Goal: Transaction & Acquisition: Purchase product/service

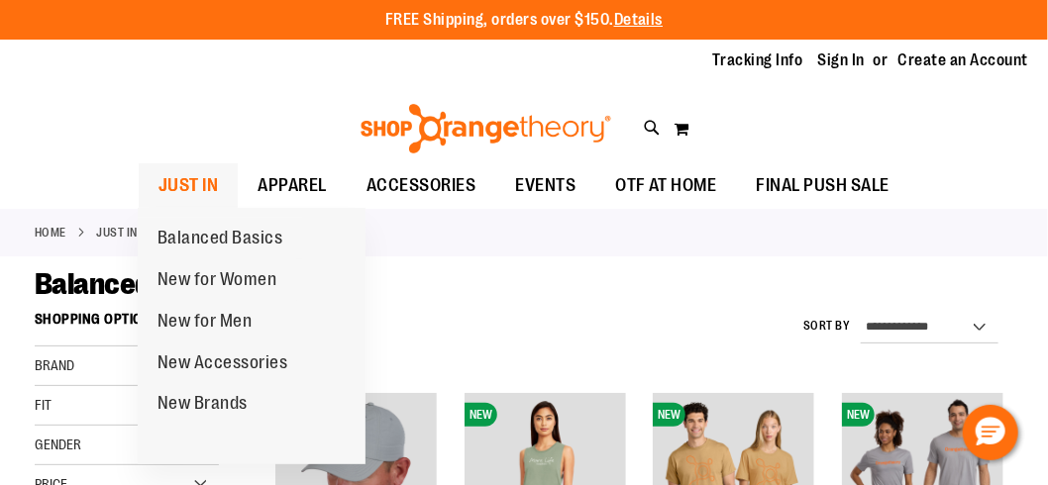
click at [194, 180] on span "JUST IN" at bounding box center [189, 185] width 60 height 45
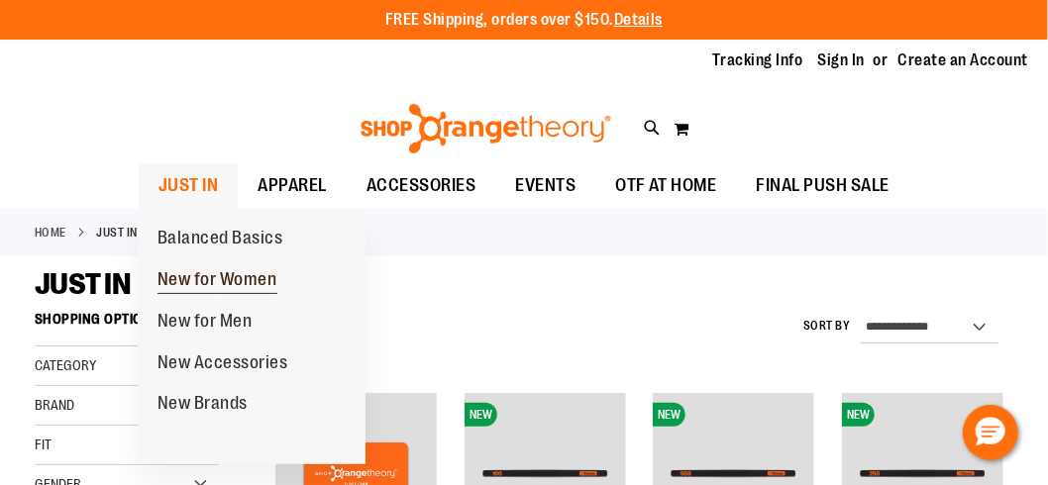
click at [200, 278] on span "New for Women" at bounding box center [218, 281] width 120 height 25
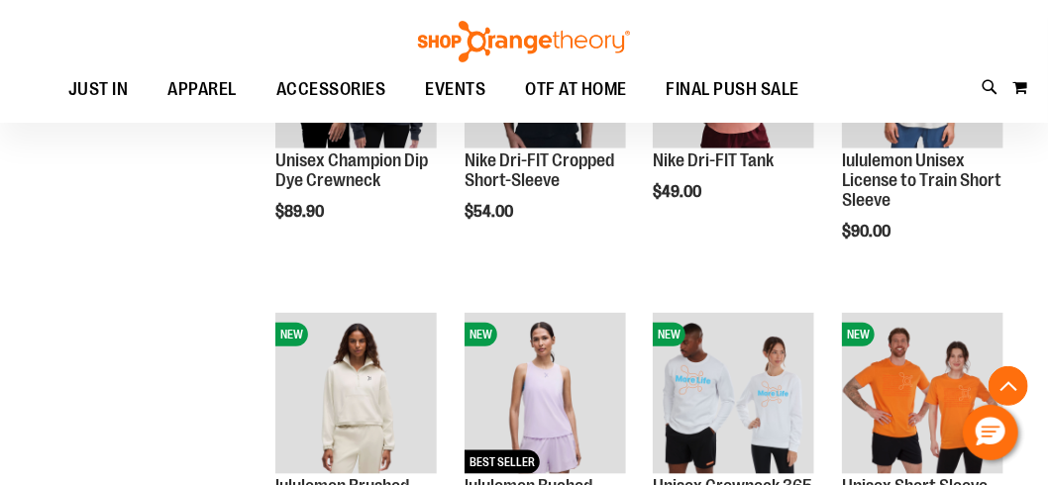
scroll to position [573, 0]
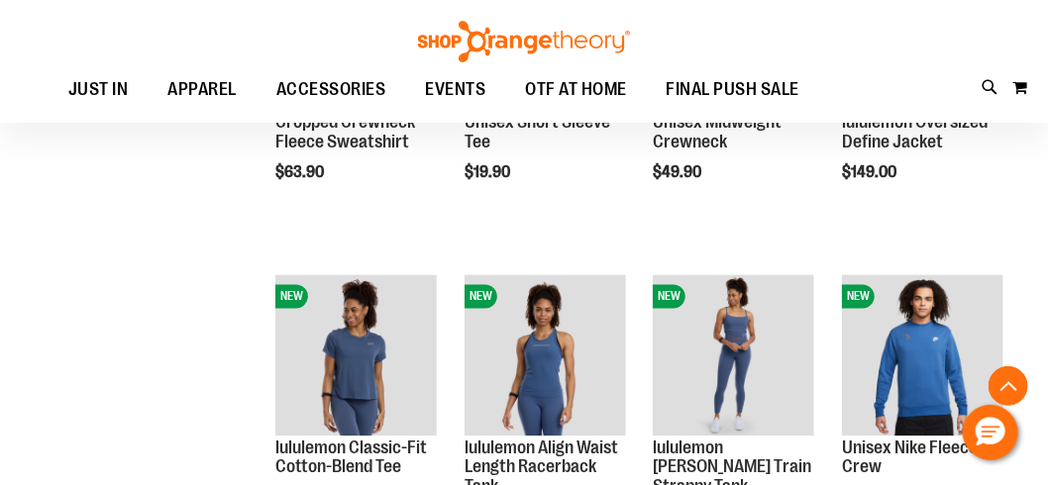
scroll to position [1267, 0]
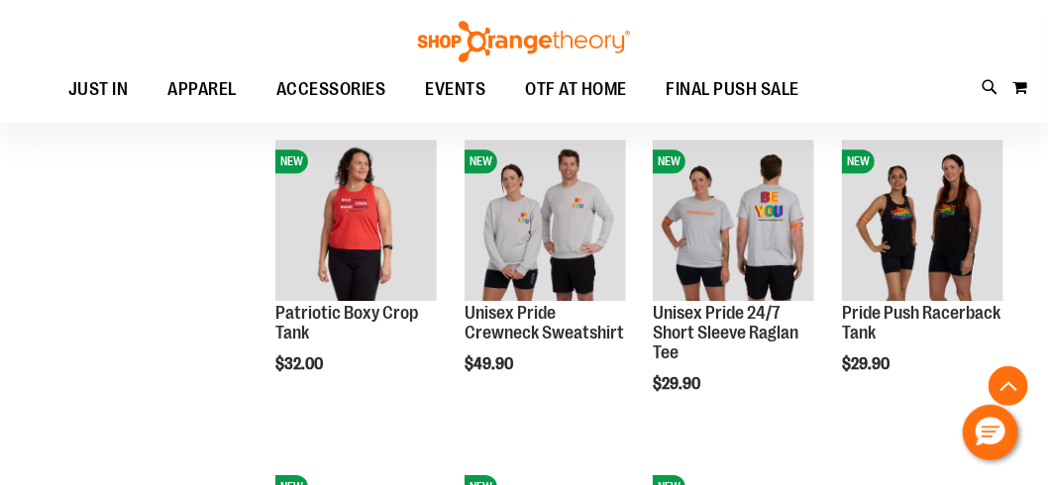
scroll to position [1960, 0]
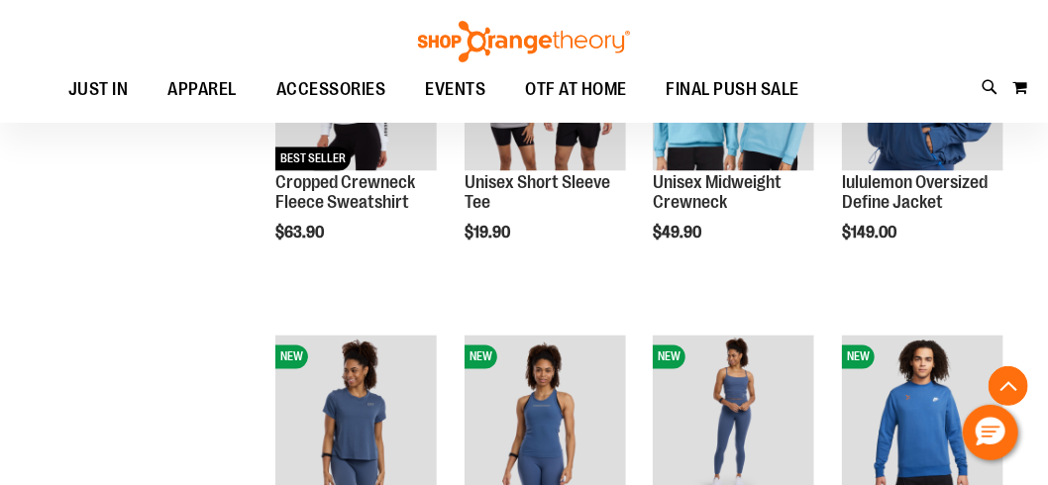
scroll to position [969, 0]
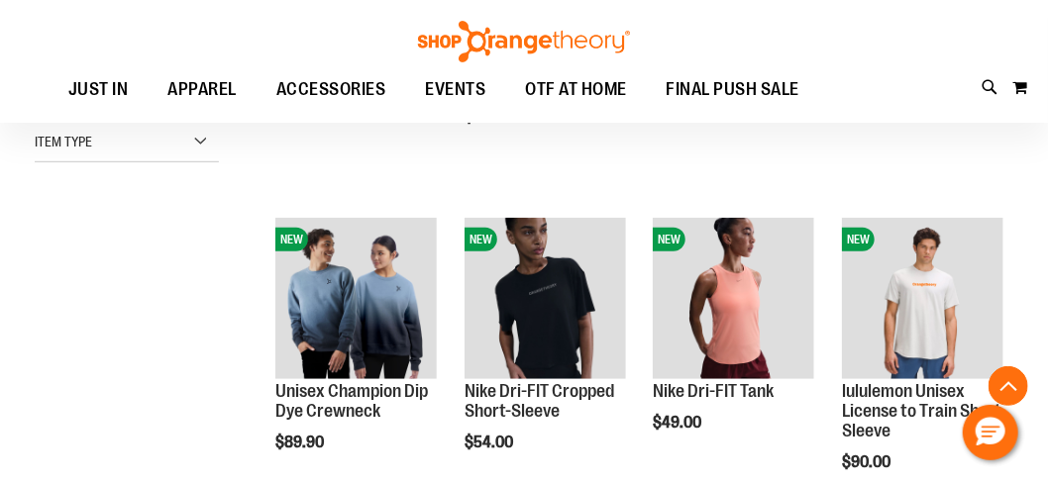
scroll to position [276, 0]
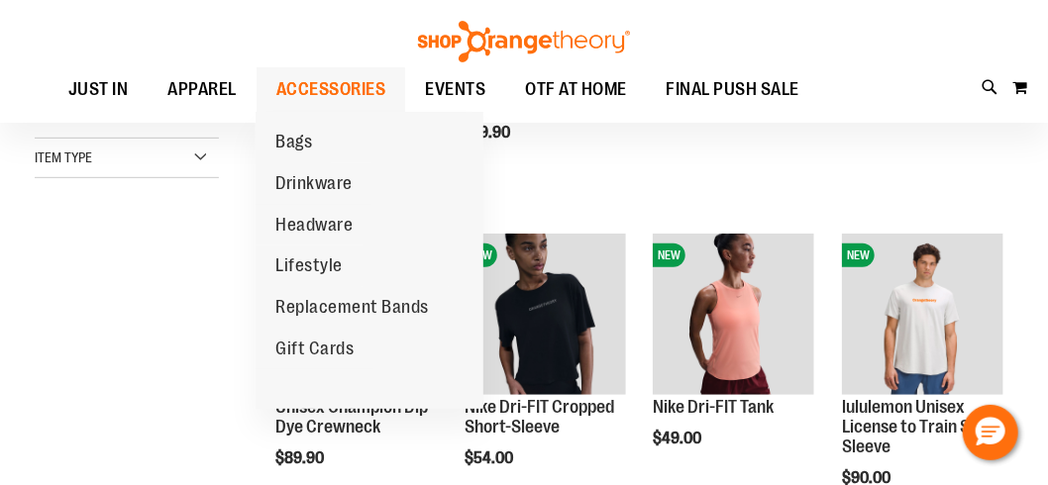
click at [339, 84] on span "ACCESSORIES" at bounding box center [331, 89] width 110 height 45
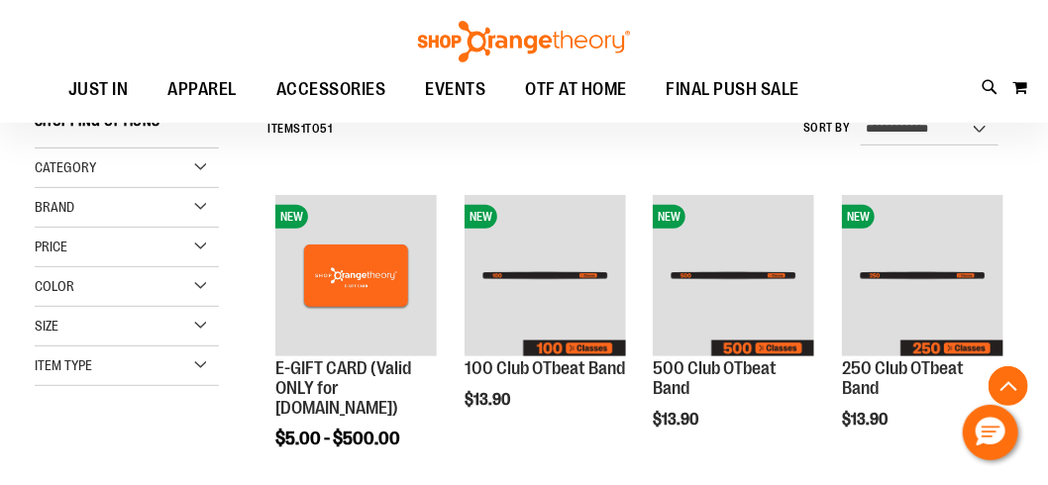
scroll to position [396, 0]
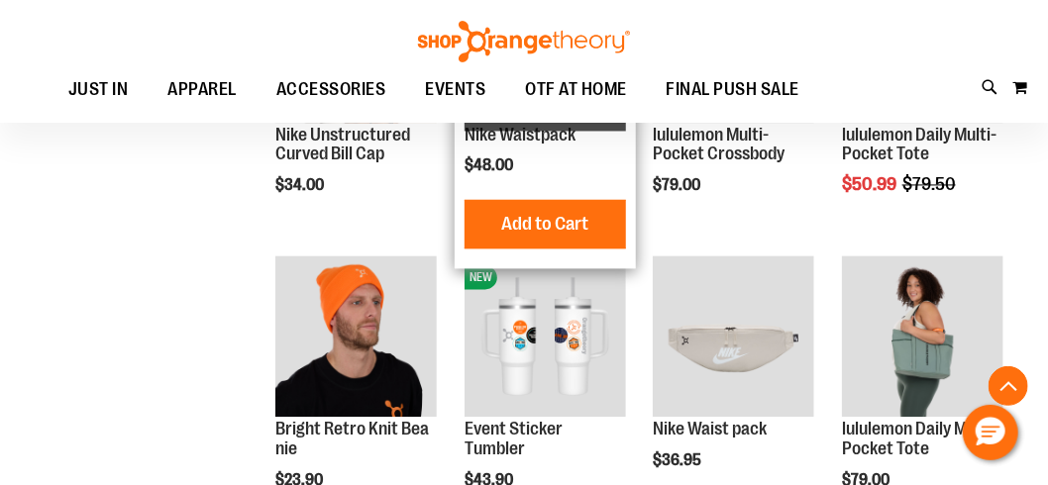
scroll to position [1387, 0]
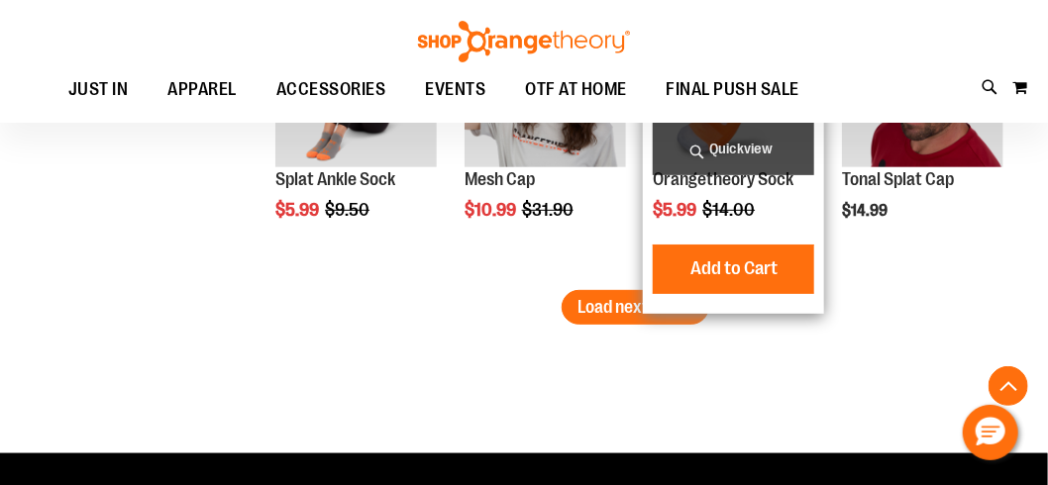
scroll to position [2774, 0]
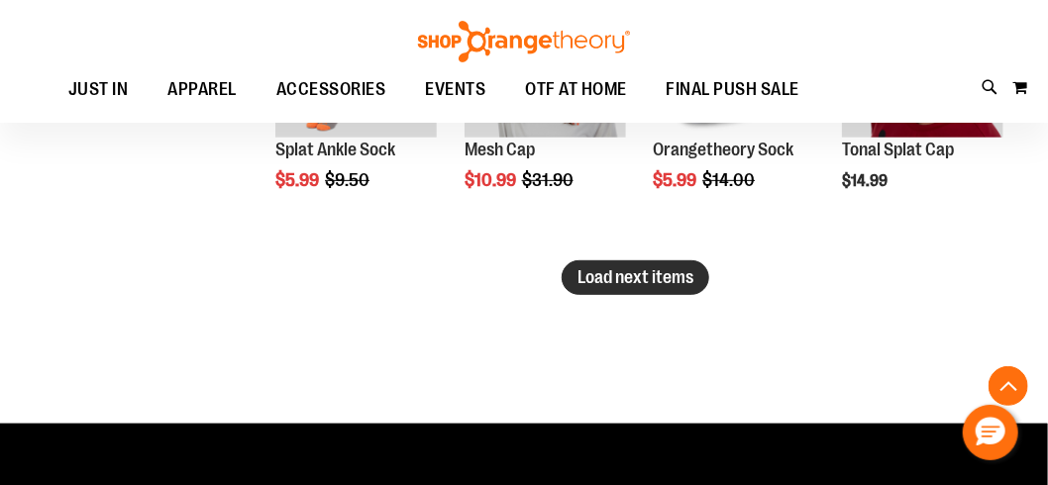
click at [640, 286] on span "Load next items" at bounding box center [636, 277] width 116 height 20
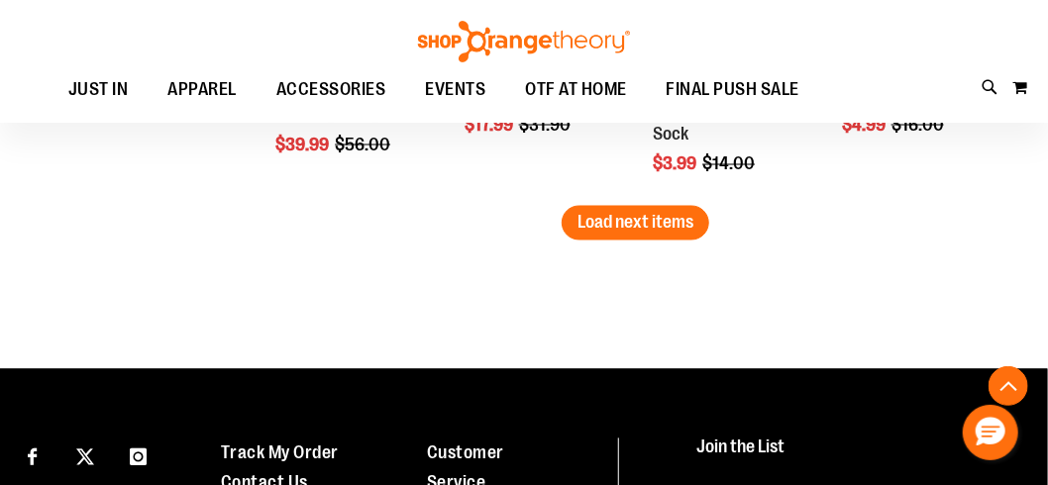
scroll to position [3765, 0]
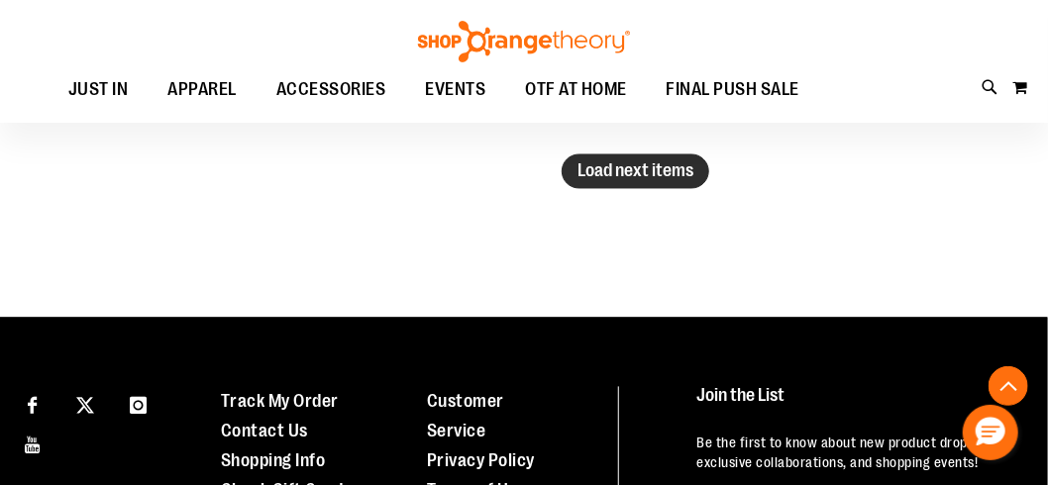
click at [658, 176] on span "Load next items" at bounding box center [636, 171] width 116 height 20
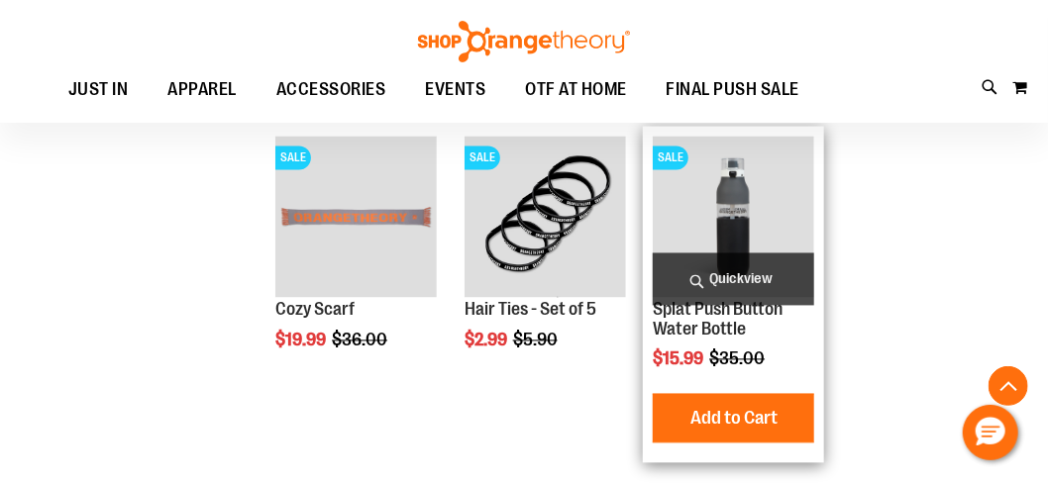
scroll to position [3765, 0]
